Goal: Task Accomplishment & Management: Manage account settings

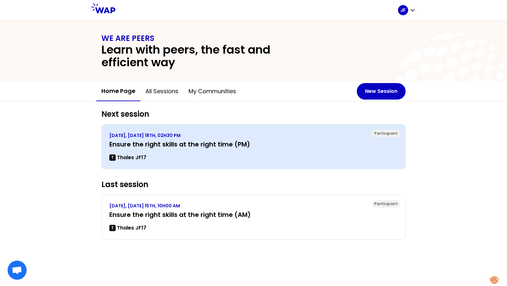
click at [353, 147] on h3 "Ensure the right skills at the right time (PM)" at bounding box center [253, 144] width 288 height 9
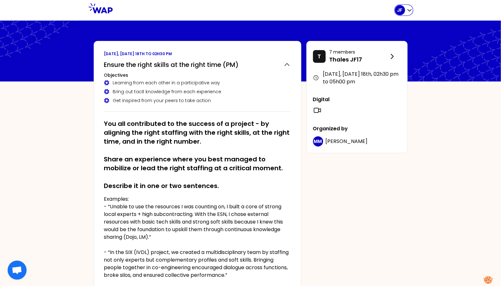
click at [400, 13] on div "JF" at bounding box center [400, 10] width 10 height 10
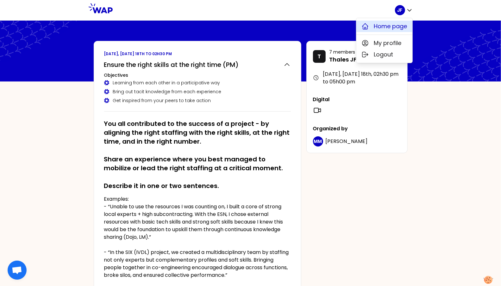
click at [391, 28] on span "Home page" at bounding box center [390, 26] width 33 height 9
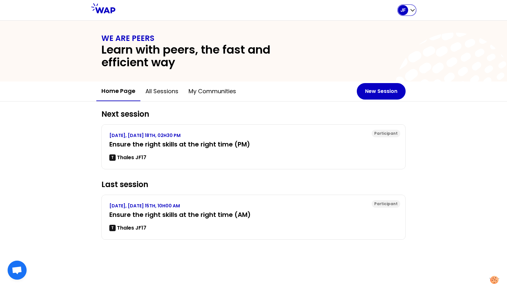
click at [405, 11] on p "JF" at bounding box center [402, 10] width 5 height 6
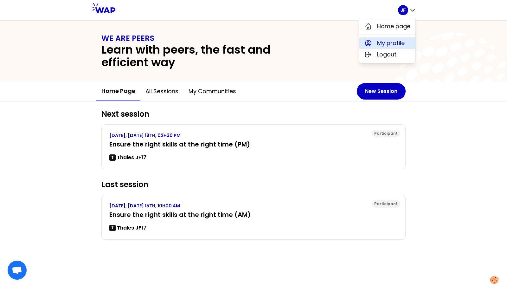
click at [395, 44] on span "My profile" at bounding box center [391, 43] width 28 height 9
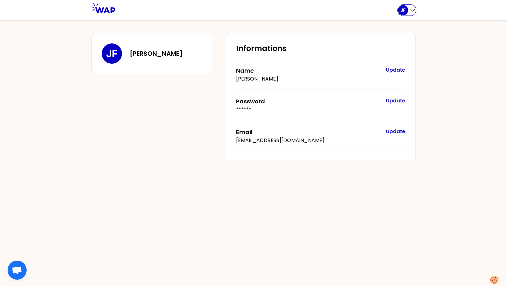
click at [407, 11] on div "JF" at bounding box center [403, 10] width 10 height 10
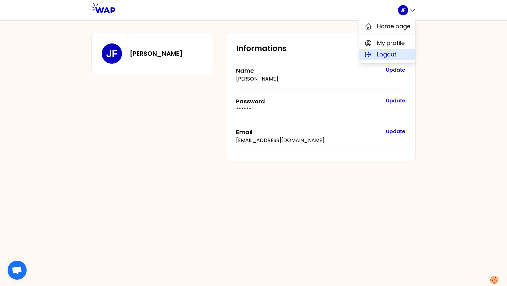
click at [397, 57] on button "Logout" at bounding box center [387, 54] width 56 height 11
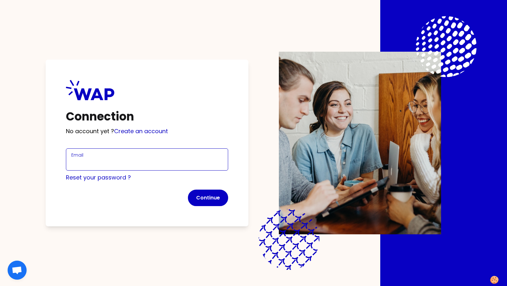
click at [184, 165] on input "Email" at bounding box center [146, 163] width 151 height 9
paste input "[PERSON_NAME][EMAIL_ADDRESS][PERSON_NAME][DOMAIN_NAME]"
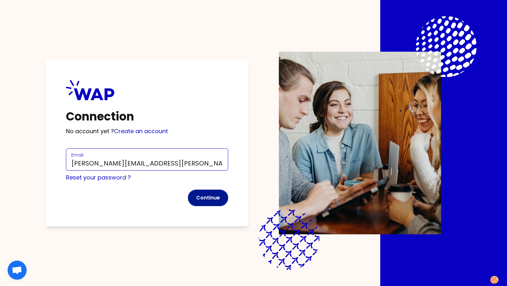
type input "[PERSON_NAME][EMAIL_ADDRESS][PERSON_NAME][DOMAIN_NAME]"
click at [204, 196] on button "Continue" at bounding box center [208, 197] width 40 height 16
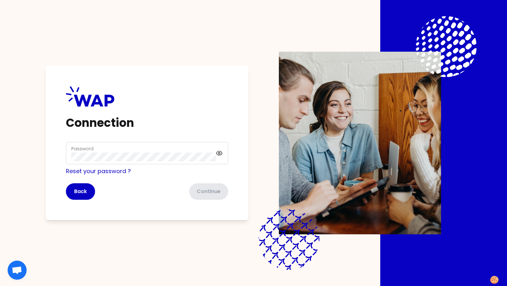
click at [149, 150] on div "Password" at bounding box center [143, 153] width 144 height 16
click at [205, 188] on button "Continue" at bounding box center [208, 191] width 40 height 16
